Goal: Transaction & Acquisition: Obtain resource

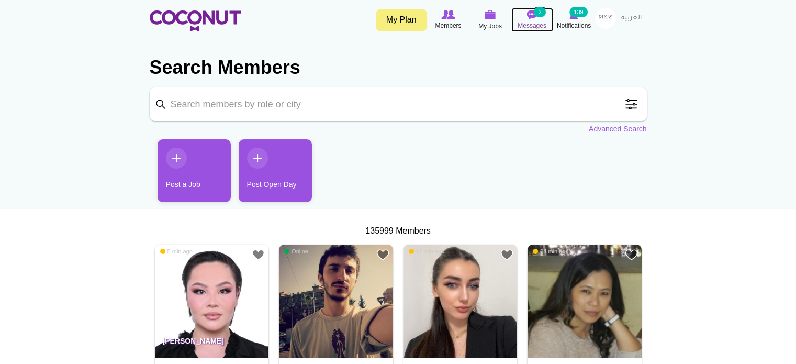
click at [538, 15] on small "2" at bounding box center [540, 12] width 12 height 10
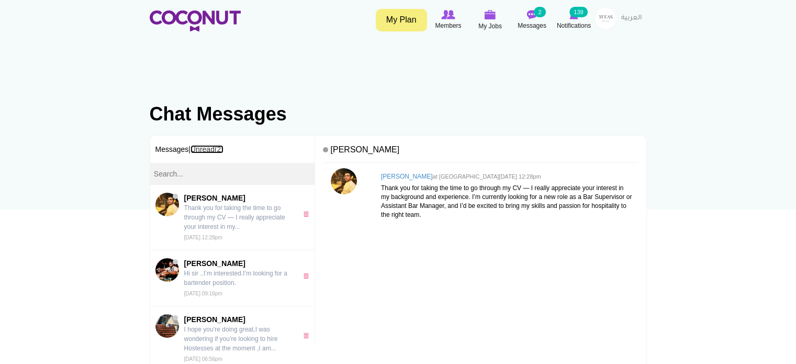
click at [210, 151] on link "Unread(2)" at bounding box center [206, 149] width 33 height 8
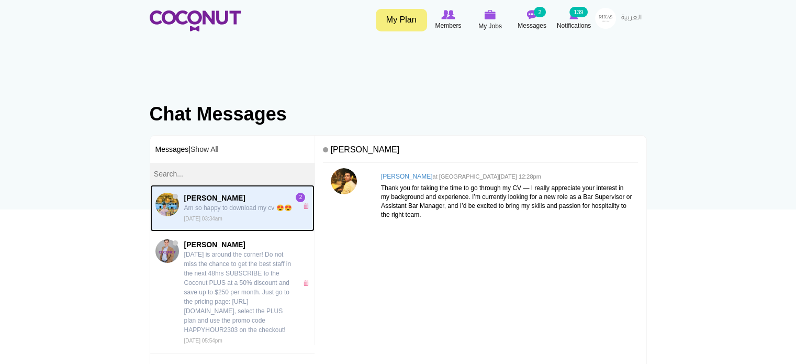
click at [219, 212] on p "Am so happy to download my cv 😍😍" at bounding box center [238, 207] width 108 height 9
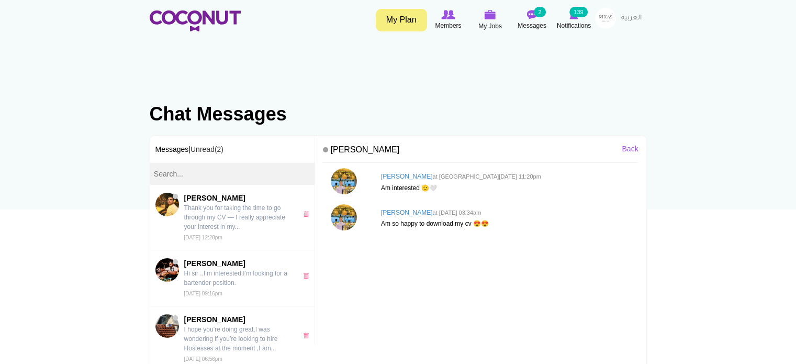
click at [181, 150] on h3 "Messages | Unread(2)" at bounding box center [232, 149] width 165 height 27
click at [208, 150] on link "Unread(2)" at bounding box center [206, 149] width 33 height 8
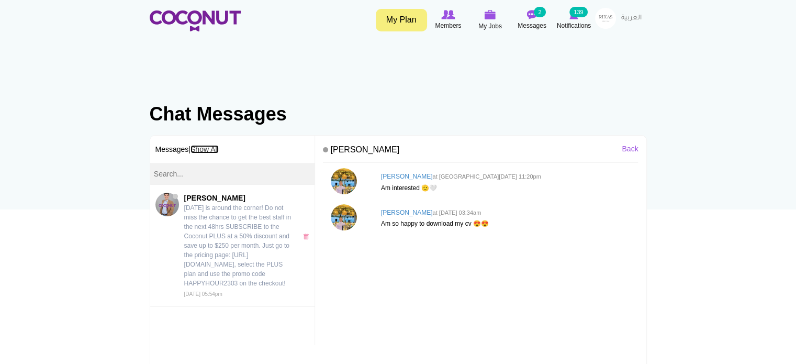
click at [207, 150] on link "Show All" at bounding box center [204, 149] width 28 height 8
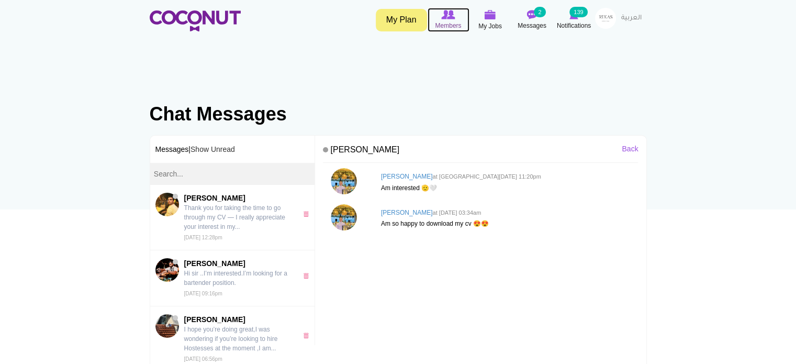
click at [446, 17] on img at bounding box center [448, 14] width 14 height 9
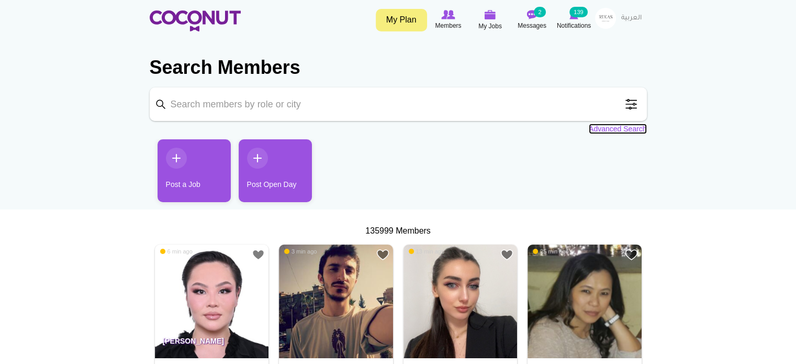
click at [597, 128] on link "Advanced Search" at bounding box center [618, 129] width 58 height 10
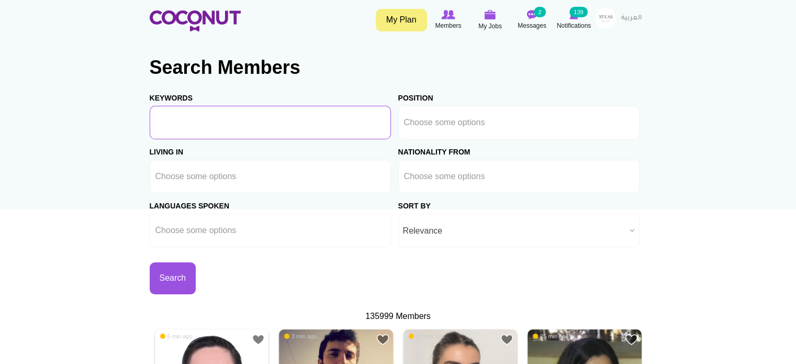
click at [288, 115] on input "Keywords" at bounding box center [270, 122] width 241 height 33
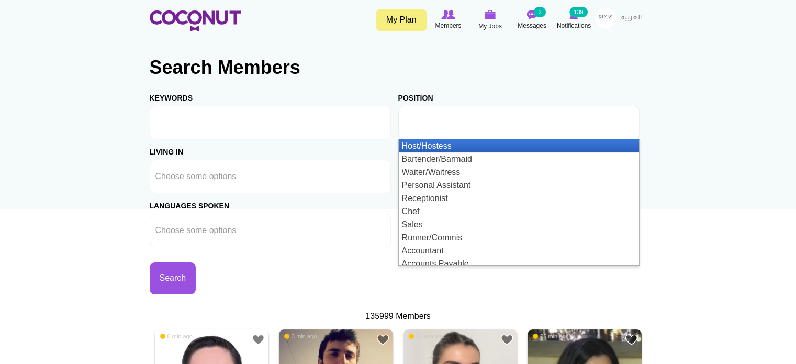
click at [445, 125] on input "text" at bounding box center [451, 122] width 94 height 9
click at [435, 143] on li "Host/Hostess" at bounding box center [519, 145] width 240 height 13
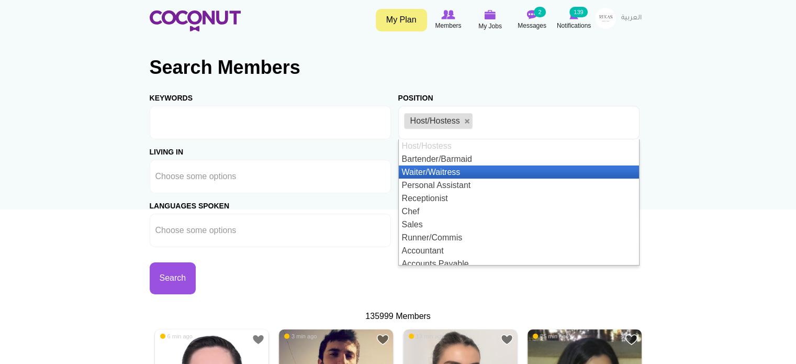
click at [441, 173] on li "Waiter/Waitress" at bounding box center [519, 171] width 240 height 13
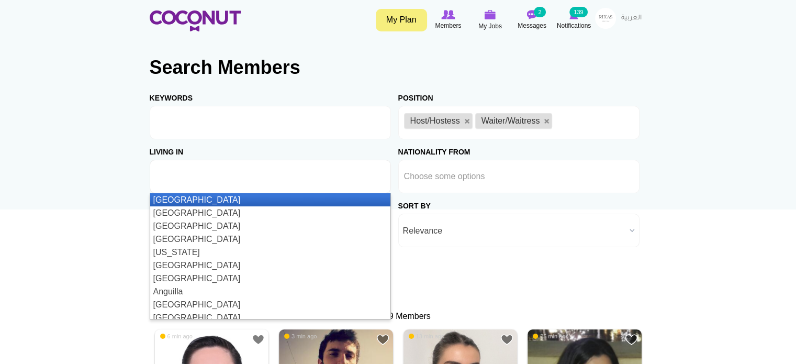
click at [240, 176] on input "text" at bounding box center [202, 176] width 94 height 9
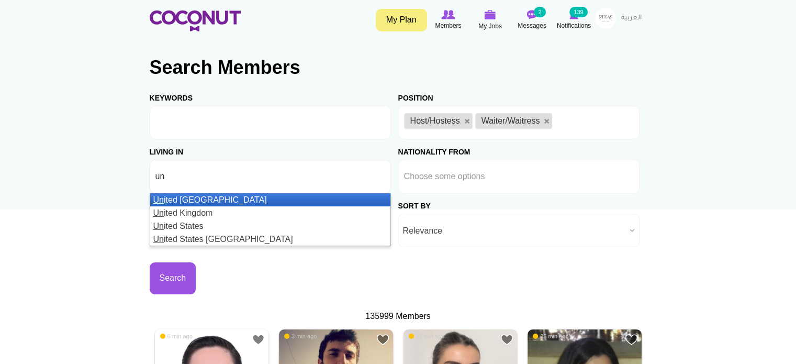
type input "uni"
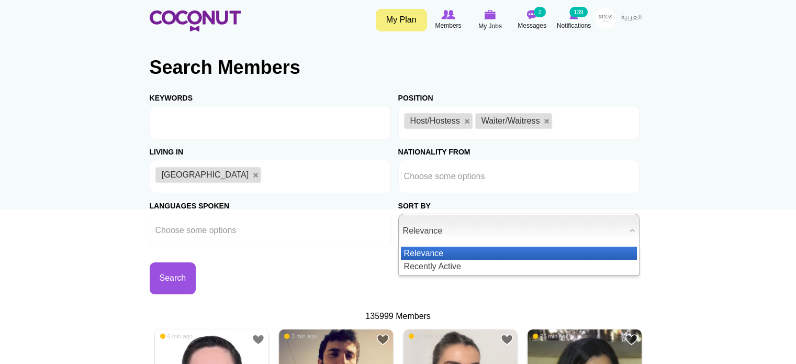
click at [414, 231] on span "Relevance" at bounding box center [514, 230] width 222 height 33
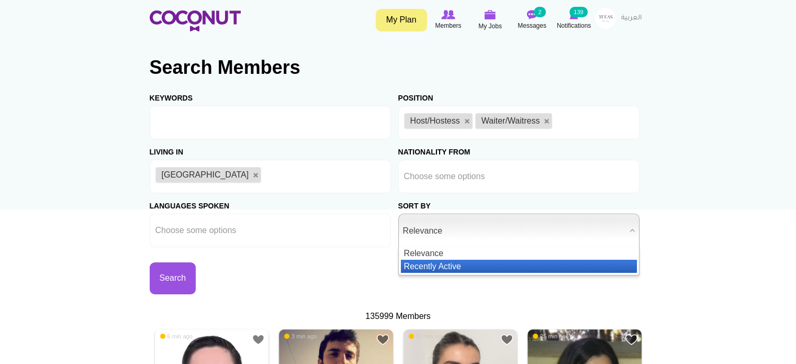
click at [413, 265] on li "Recently Active" at bounding box center [519, 266] width 236 height 13
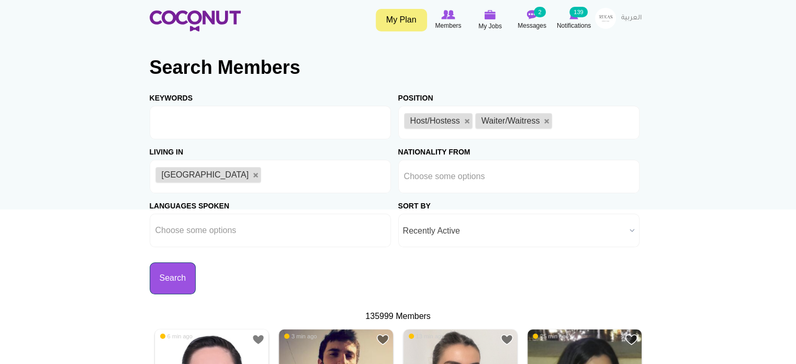
click at [169, 272] on button "Search" at bounding box center [173, 278] width 47 height 32
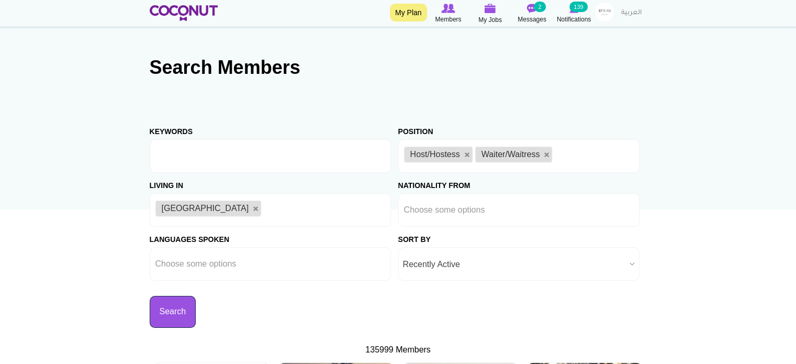
scroll to position [192, 0]
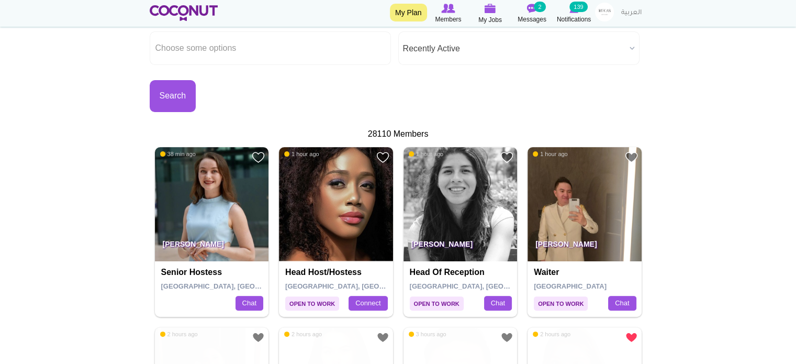
scroll to position [251, 0]
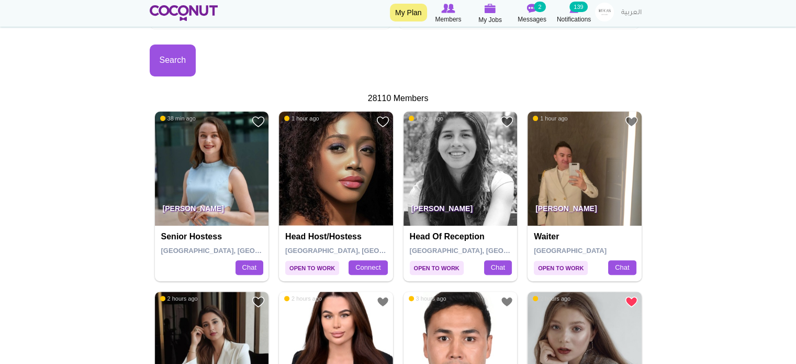
drag, startPoint x: 323, startPoint y: 163, endPoint x: 304, endPoint y: 79, distance: 85.9
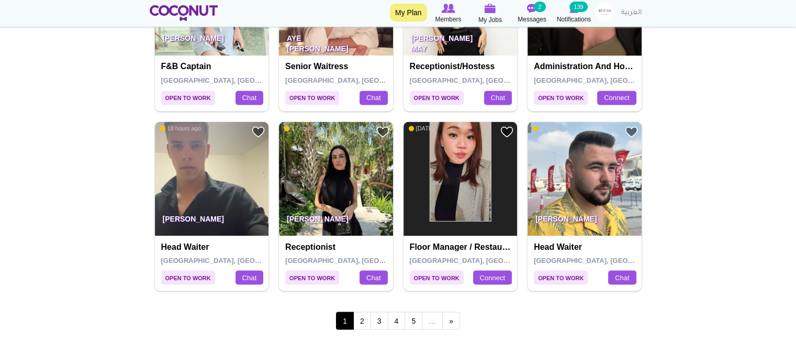
scroll to position [1859, 0]
click at [358, 316] on link "2" at bounding box center [362, 320] width 18 height 18
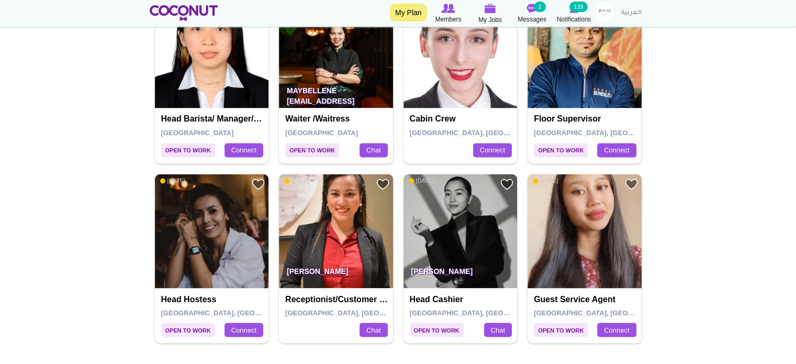
scroll to position [1878, 0]
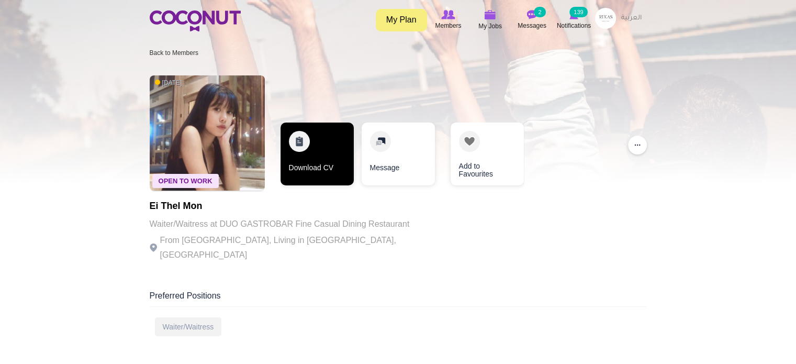
click at [308, 145] on link "Download CV" at bounding box center [317, 153] width 73 height 63
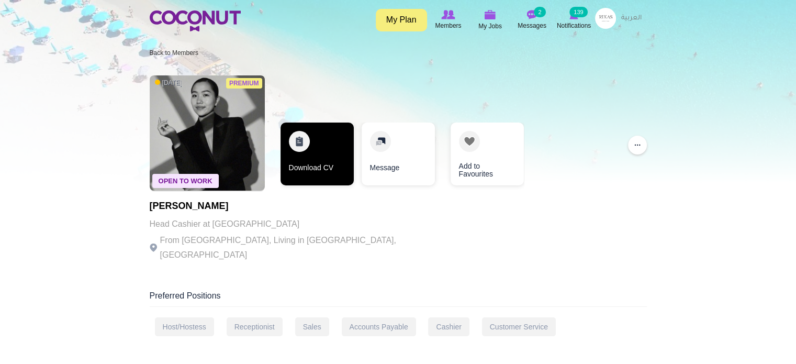
click at [309, 152] on link "Download CV" at bounding box center [317, 153] width 73 height 63
